Goal: Task Accomplishment & Management: Manage account settings

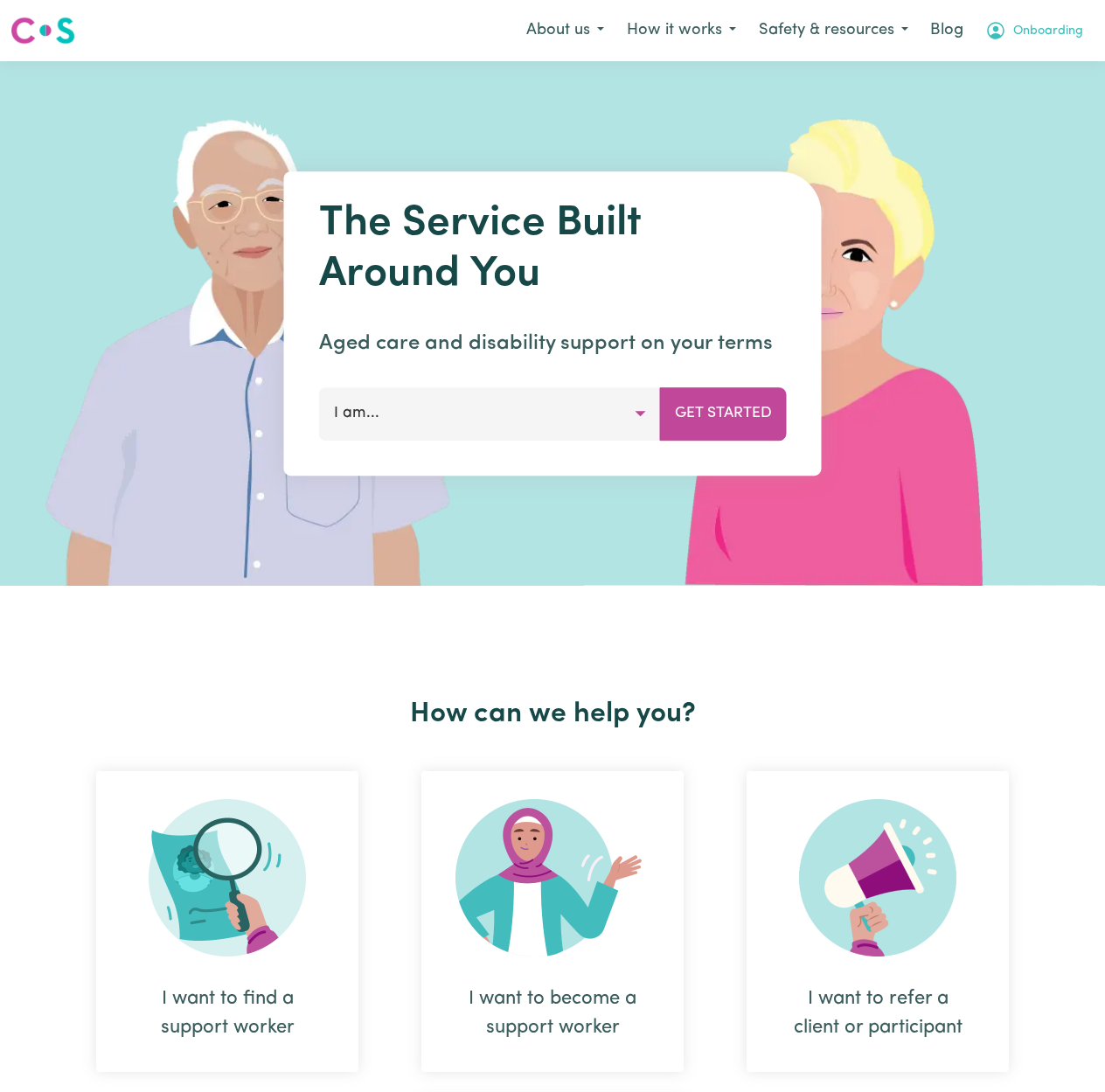
click at [1044, 26] on span "Onboarding" at bounding box center [1048, 32] width 70 height 20
click at [1021, 97] on link "Logout" at bounding box center [1024, 100] width 138 height 33
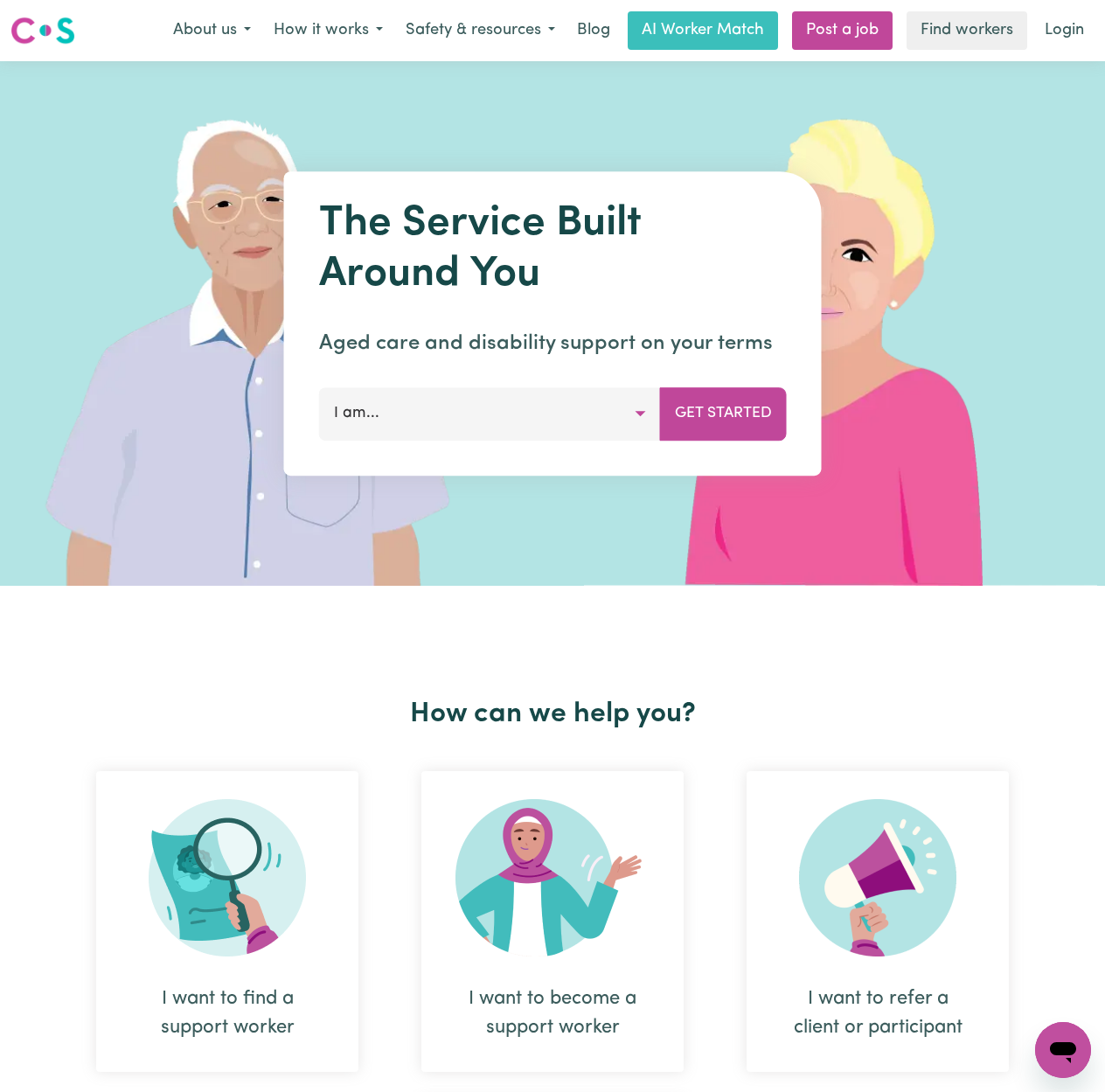
click at [1072, 5] on nav "Menu About us How it works Safety & resources Blog AI Worker Match Post a job F…" at bounding box center [552, 31] width 1105 height 61
click at [1064, 27] on link "Login" at bounding box center [1064, 31] width 60 height 38
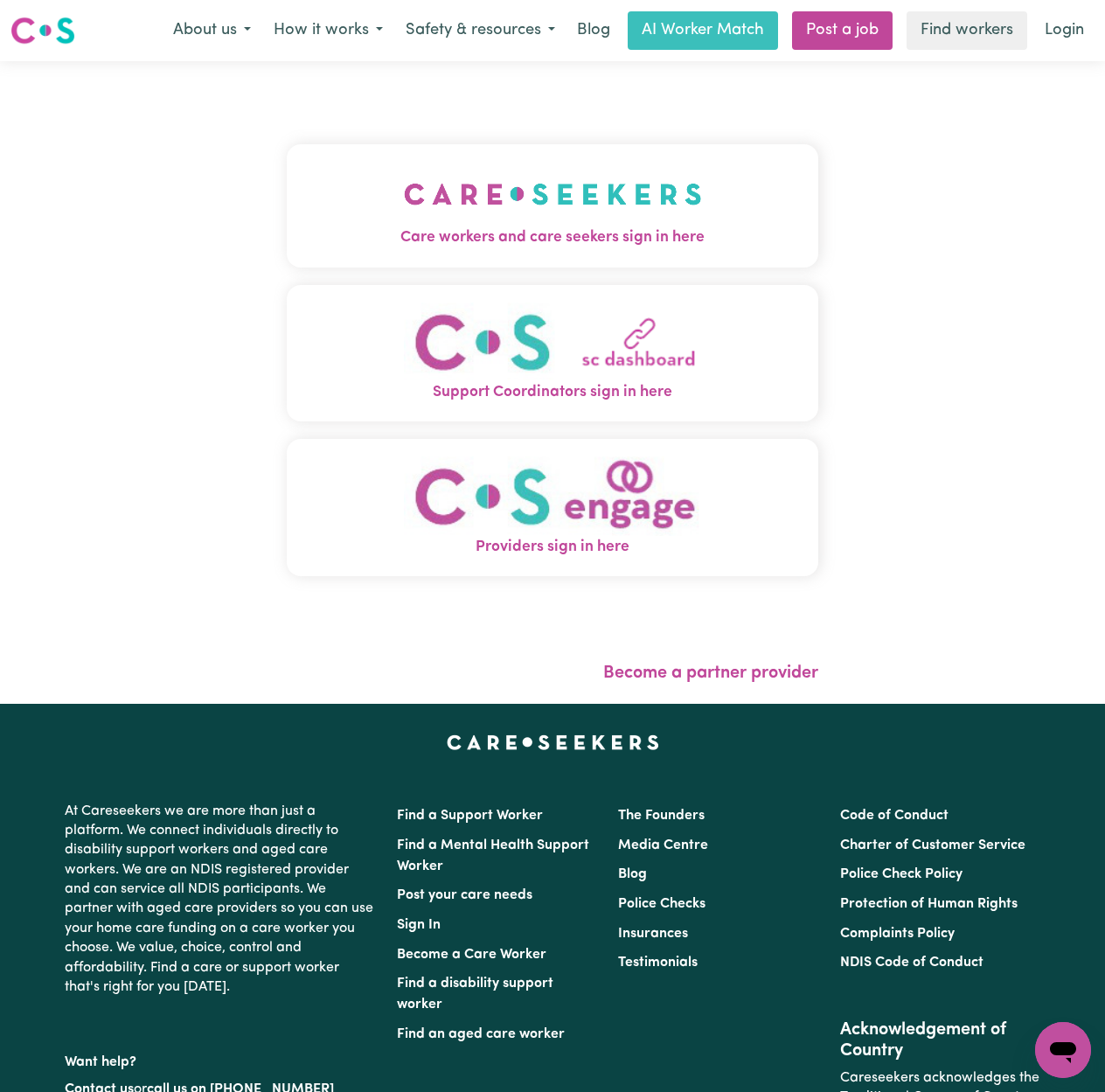
click at [47, 194] on div "Care workers and care seekers sign in here Support Coordinators sign in here Pr…" at bounding box center [552, 382] width 1105 height 643
click at [237, 215] on div "Care workers and care seekers sign in here Support Coordinators sign in here Pr…" at bounding box center [552, 382] width 1105 height 643
click at [434, 219] on img "Care workers and care seekers sign in here" at bounding box center [552, 194] width 298 height 65
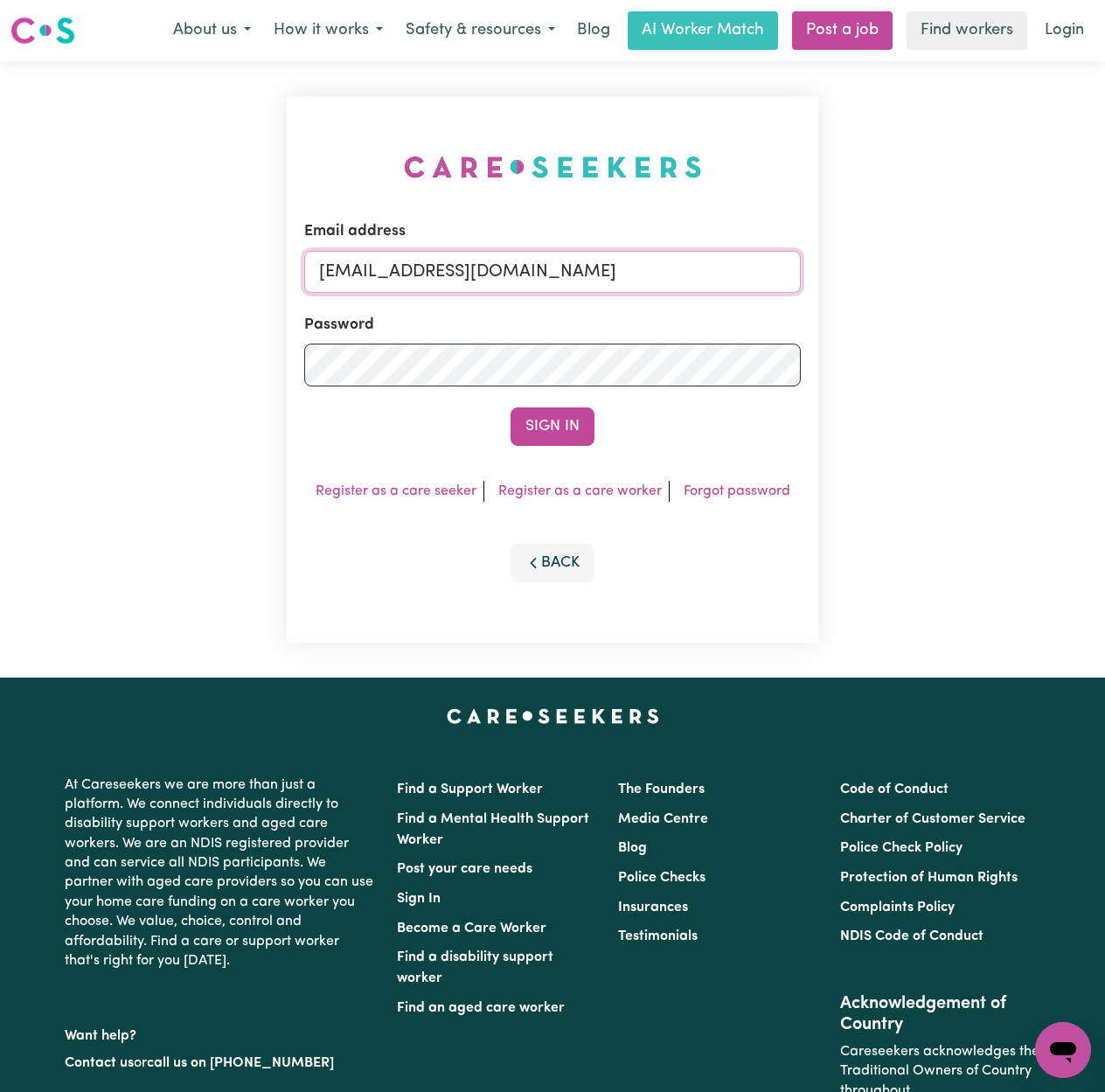
drag, startPoint x: 390, startPoint y: 262, endPoint x: 385, endPoint y: 294, distance: 32.4
click at [390, 262] on input "[EMAIL_ADDRESS][DOMAIN_NAME]" at bounding box center [552, 272] width 496 height 42
drag, startPoint x: 403, startPoint y: 266, endPoint x: 414, endPoint y: 263, distance: 11.4
click at [414, 263] on input "Superuser~[EMAIL_ADDRESS][DOMAIN_NAME]" at bounding box center [552, 272] width 496 height 42
click at [414, 274] on input "Superuser~[EMAIL_ADDRESS][DOMAIN_NAME]" at bounding box center [552, 272] width 496 height 42
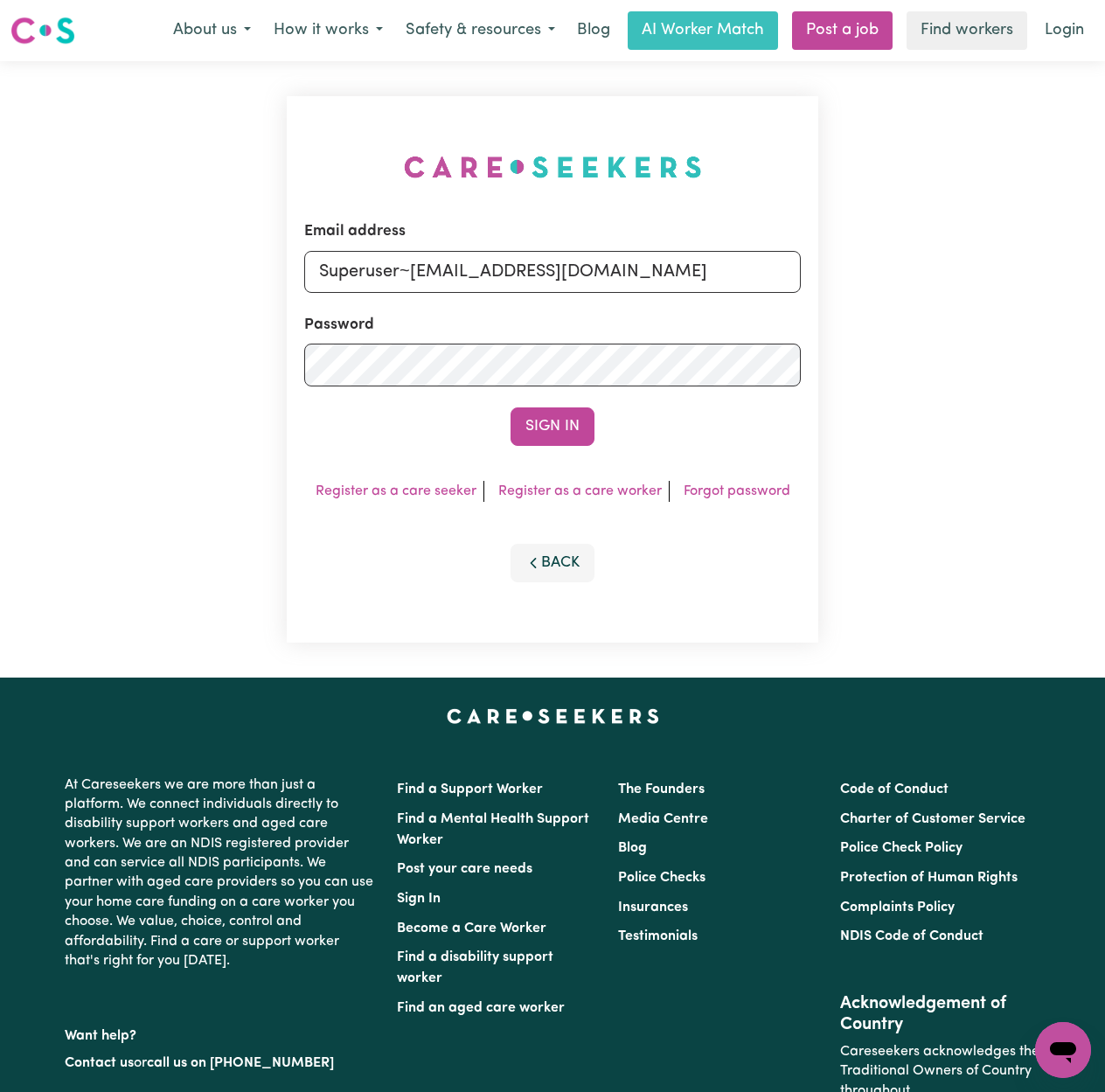
click at [413, 273] on input "Superuser~[EMAIL_ADDRESS][DOMAIN_NAME]" at bounding box center [552, 272] width 496 height 42
drag, startPoint x: 440, startPoint y: 271, endPoint x: 507, endPoint y: 284, distance: 68.2
click at [440, 273] on input "Superuser~[EMAIL_ADDRESS][DOMAIN_NAME]" at bounding box center [552, 272] width 496 height 42
drag, startPoint x: 658, startPoint y: 268, endPoint x: 410, endPoint y: 261, distance: 248.1
click at [410, 261] on input "Superuser~[EMAIL_ADDRESS][DOMAIN_NAME]" at bounding box center [552, 272] width 496 height 42
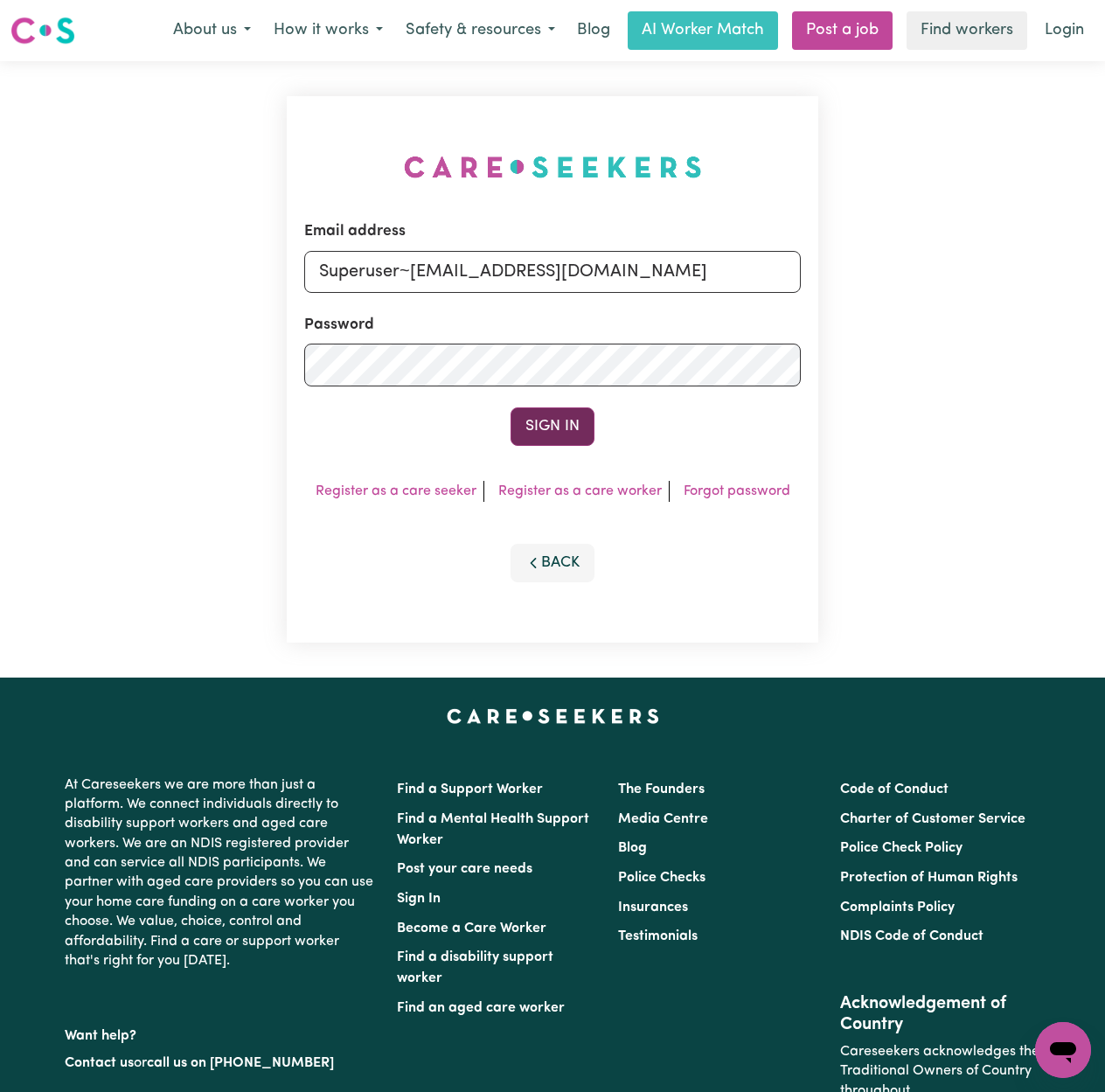
type input "Superuser~[EMAIL_ADDRESS][DOMAIN_NAME]"
click at [546, 417] on button "Sign In" at bounding box center [552, 426] width 84 height 38
